Goal: Task Accomplishment & Management: Manage account settings

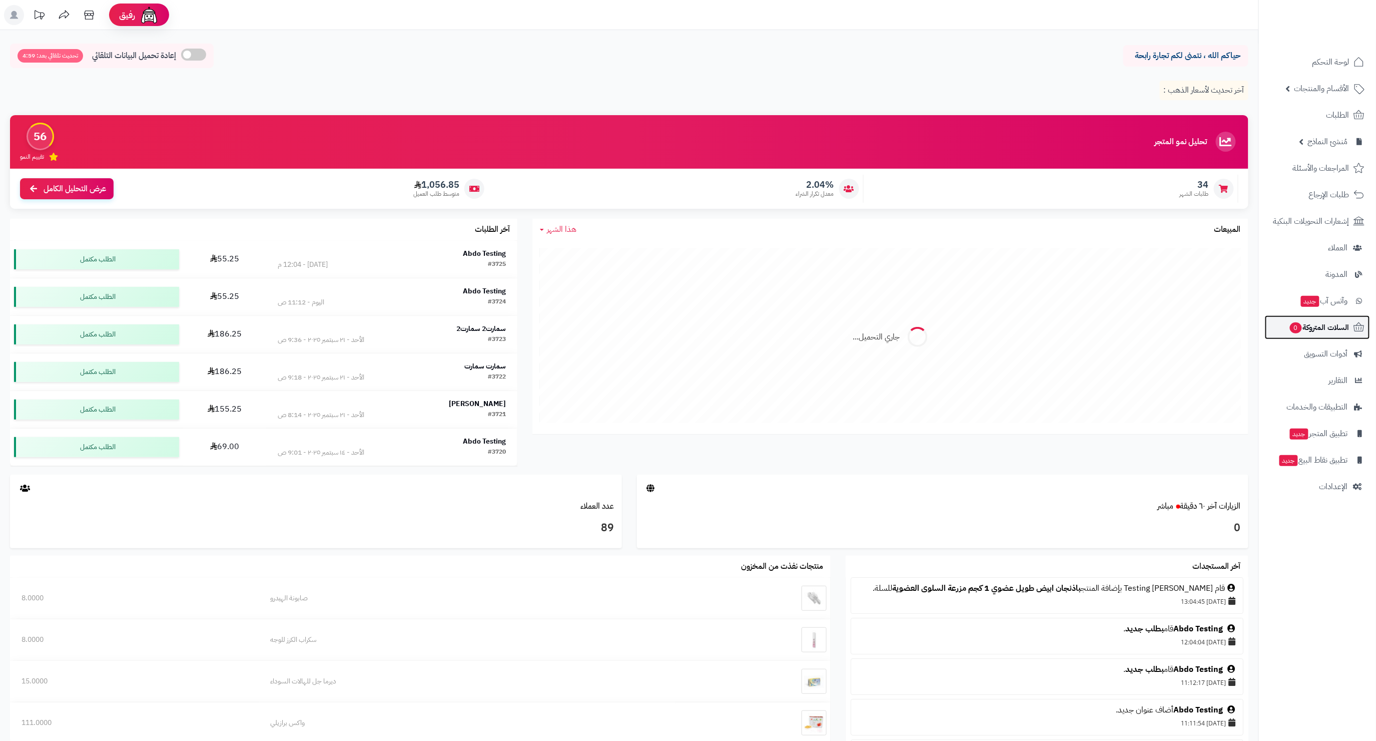
click at [1322, 335] on link "السلات المتروكة 0" at bounding box center [1317, 327] width 105 height 24
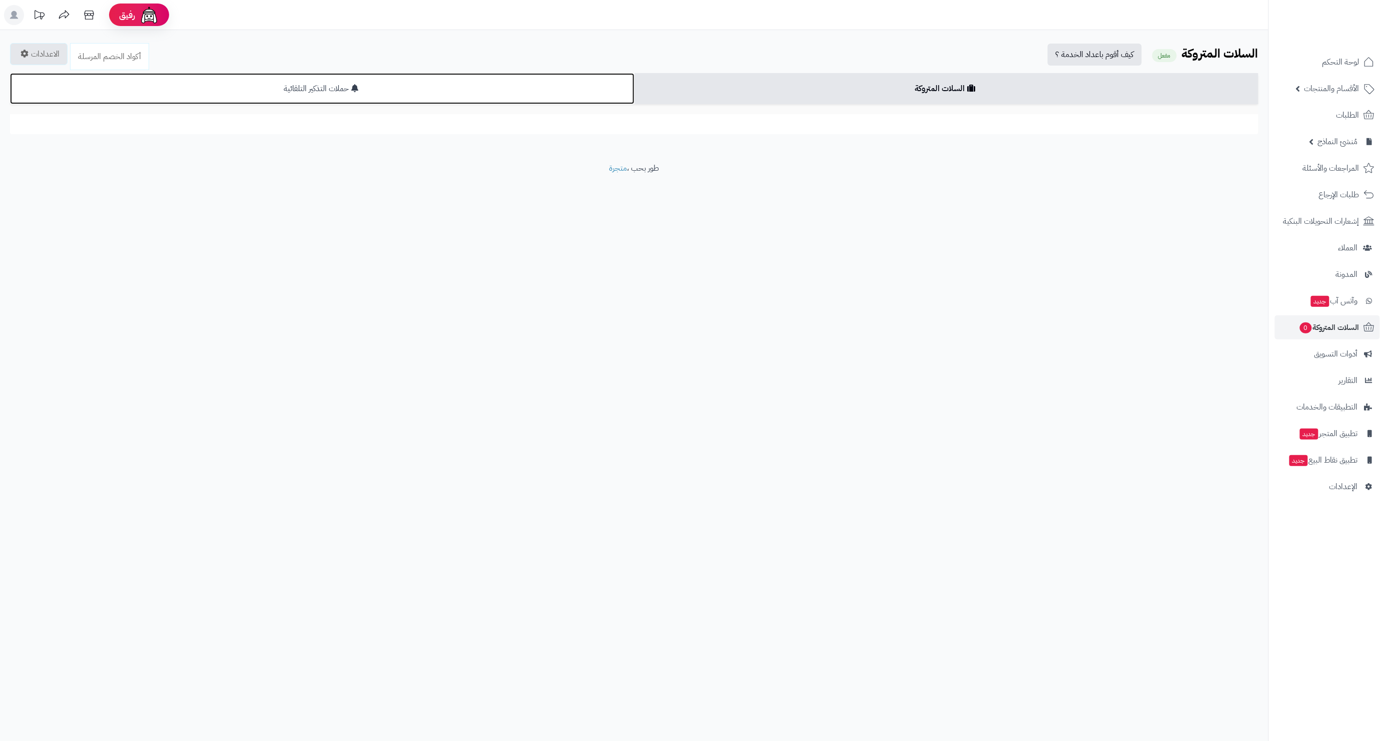
click at [529, 91] on link "حملات التذكير التلقائية" at bounding box center [322, 88] width 625 height 31
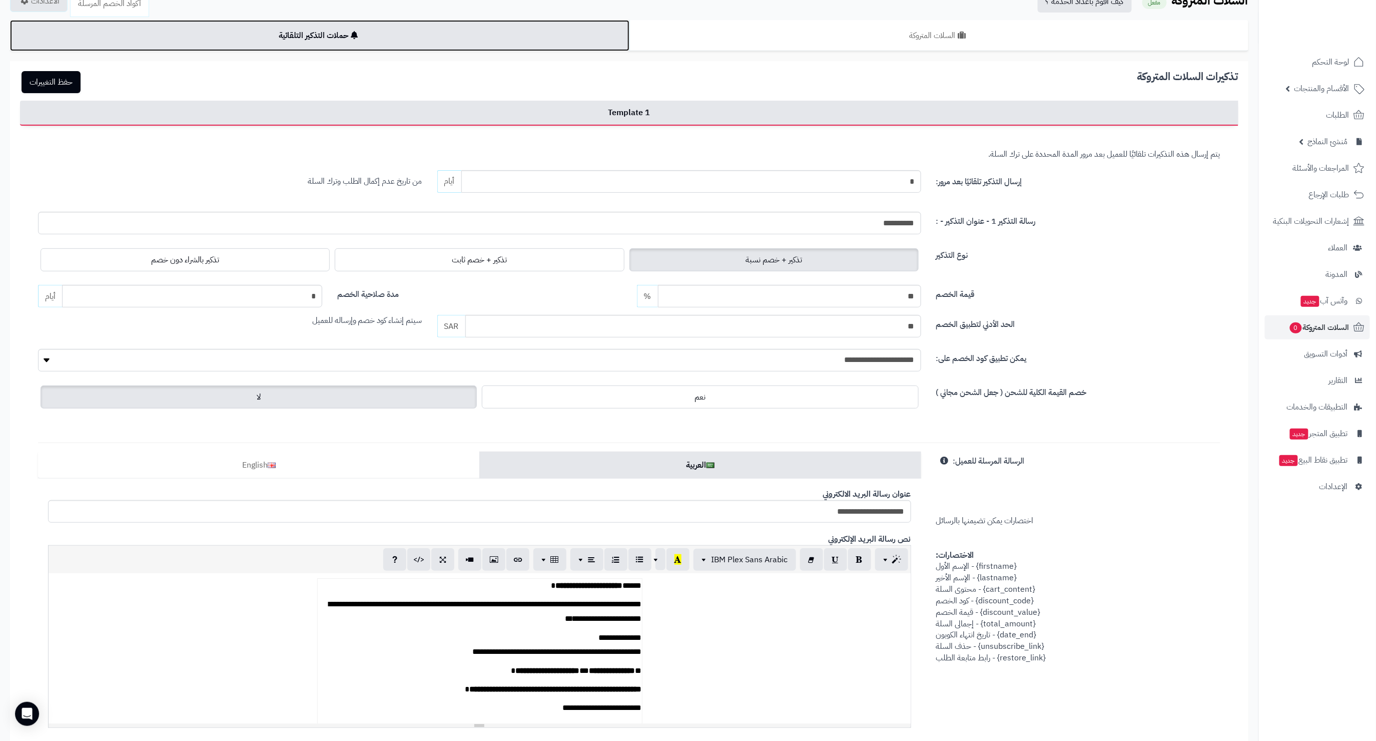
scroll to position [51, 0]
